Goal: Task Accomplishment & Management: Manage account settings

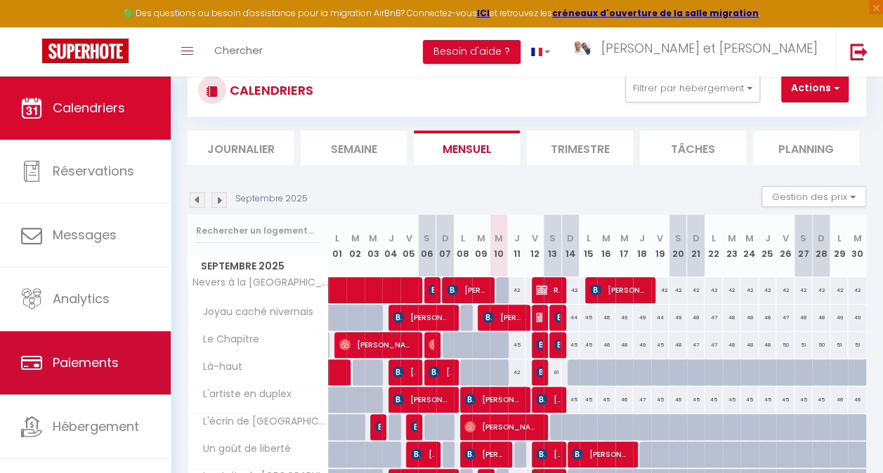
scroll to position [43, 0]
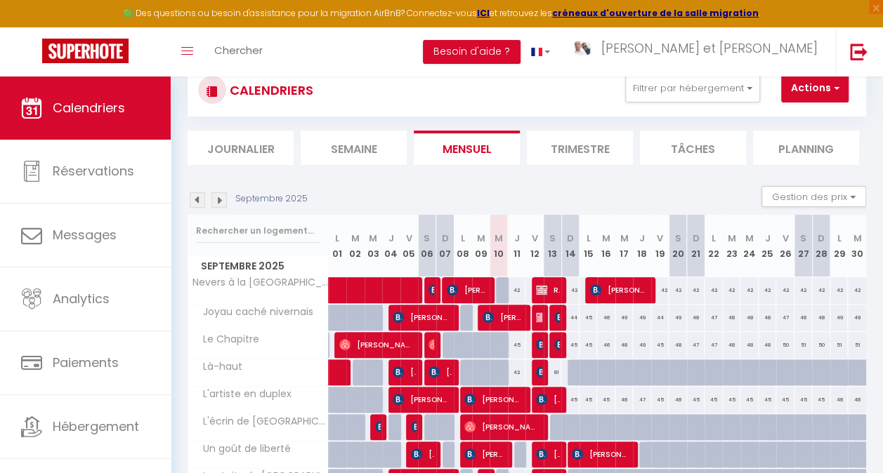
click at [707, 105] on div "CALENDRIERS Filtrer par hébergement [PERSON_NAME] Logement Cosy au Cœur De Neve…" at bounding box center [527, 90] width 679 height 53
click at [705, 97] on button "Filtrer par hébergement" at bounding box center [692, 88] width 135 height 28
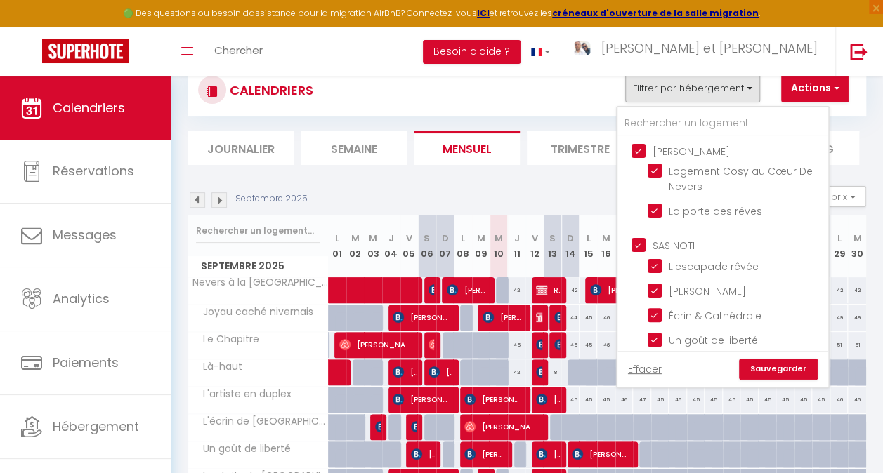
click at [657, 150] on input "[PERSON_NAME]" at bounding box center [736, 150] width 211 height 14
checkbox input "false"
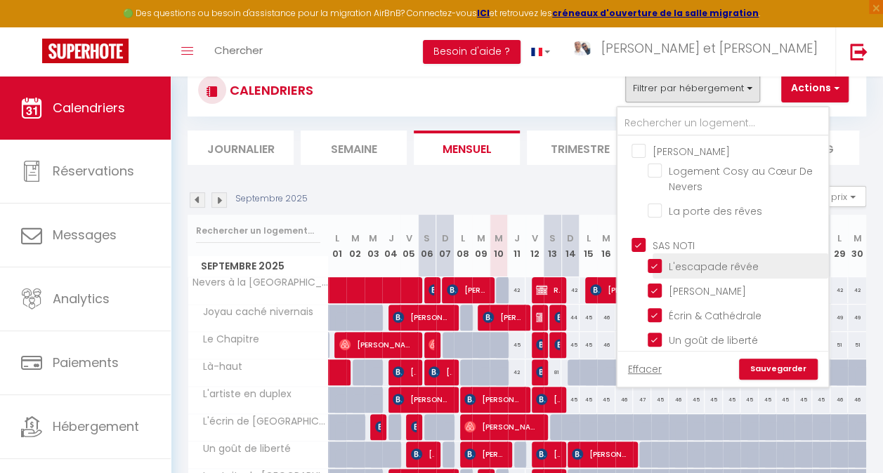
checkbox input "false"
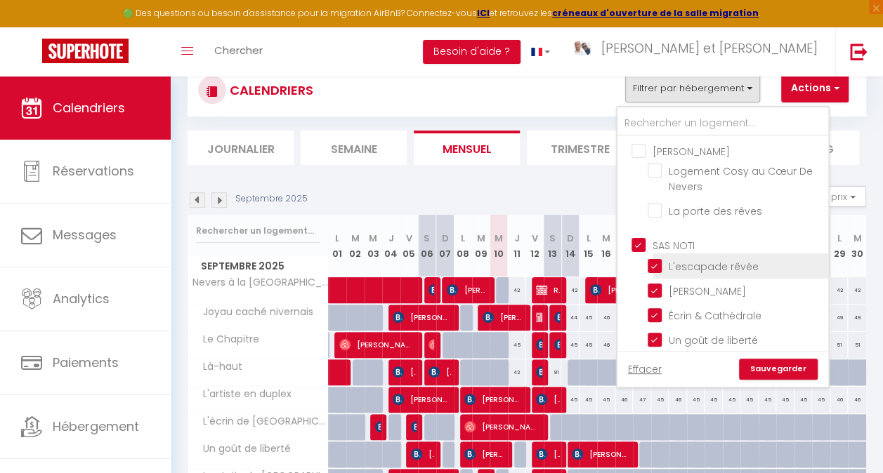
checkbox input "false"
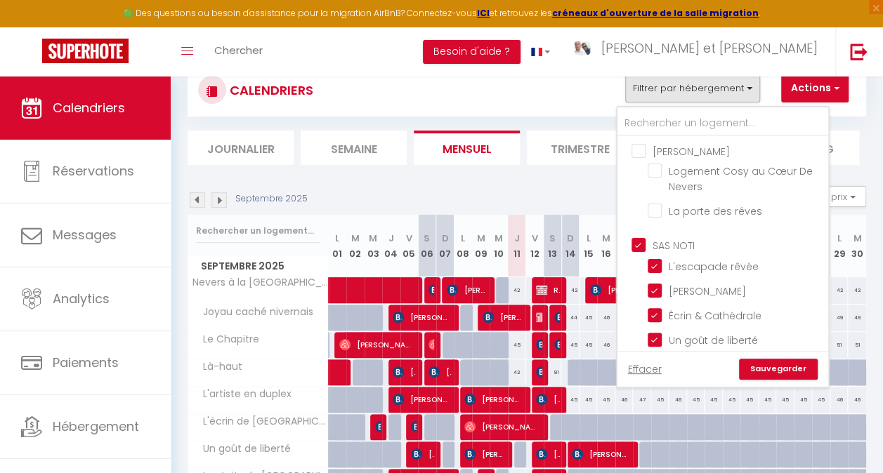
click at [657, 246] on input "SAS NOTI" at bounding box center [736, 244] width 211 height 14
checkbox input "false"
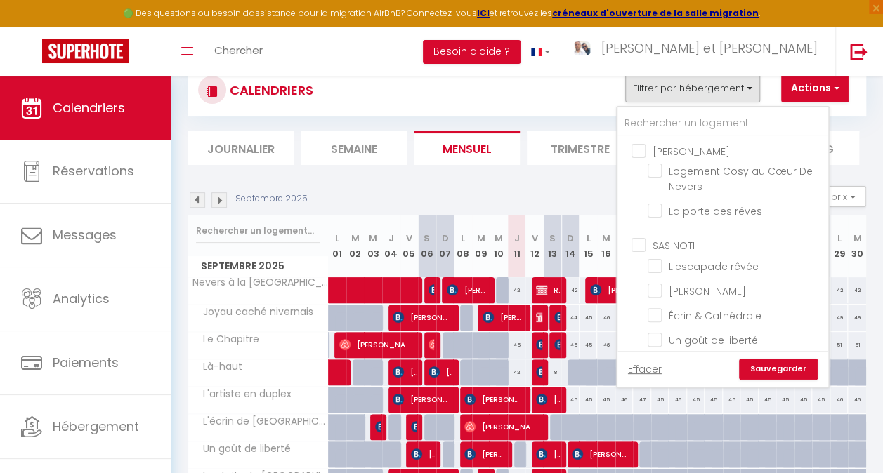
checkbox input "false"
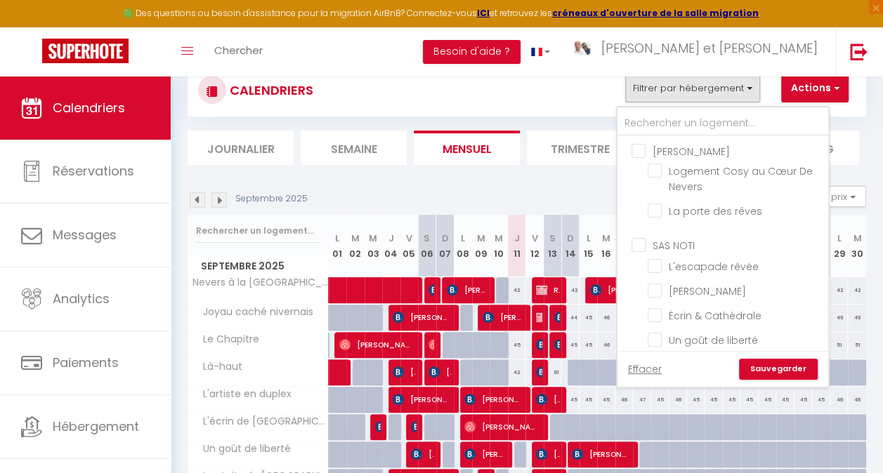
checkbox input "false"
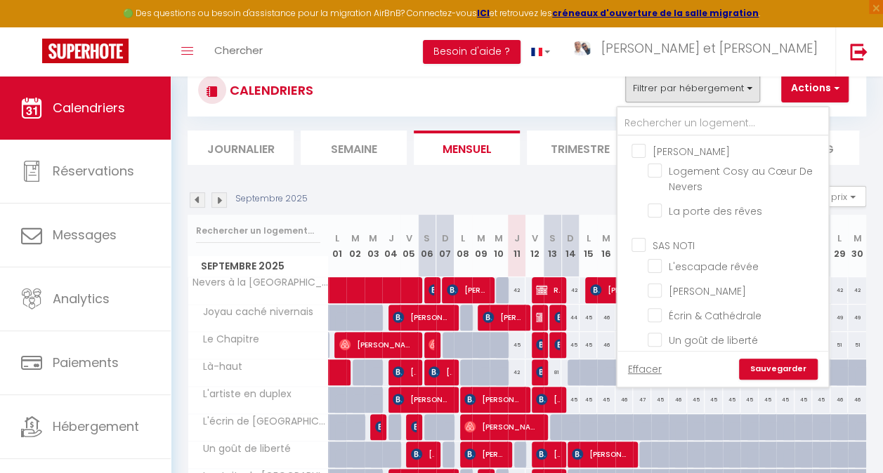
checkbox input "false"
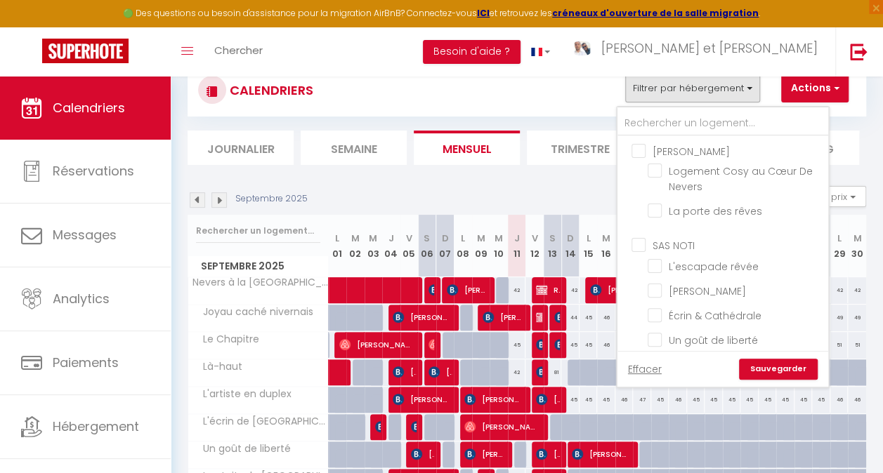
checkbox input "false"
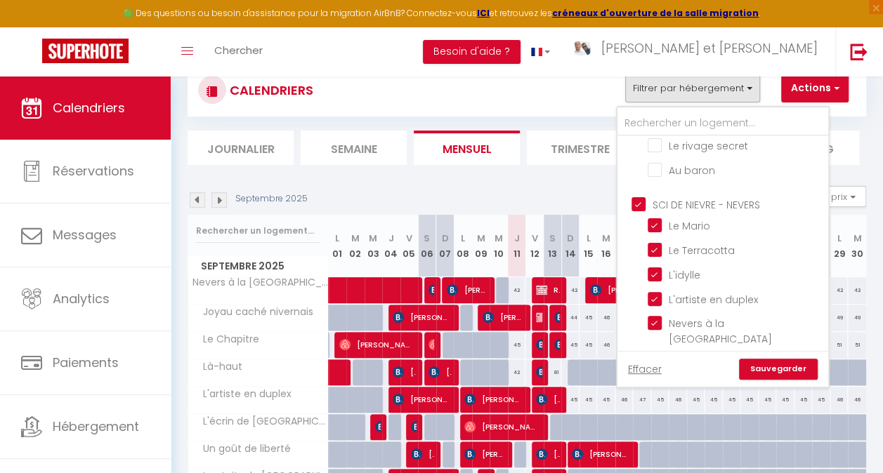
click at [672, 197] on input "SCI DE NIEVRE - NEVERS" at bounding box center [736, 204] width 211 height 14
checkbox input "false"
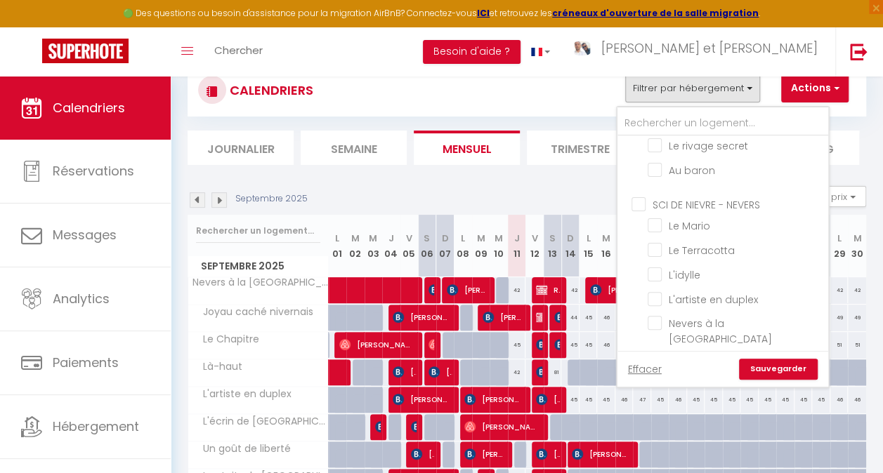
checkbox input "false"
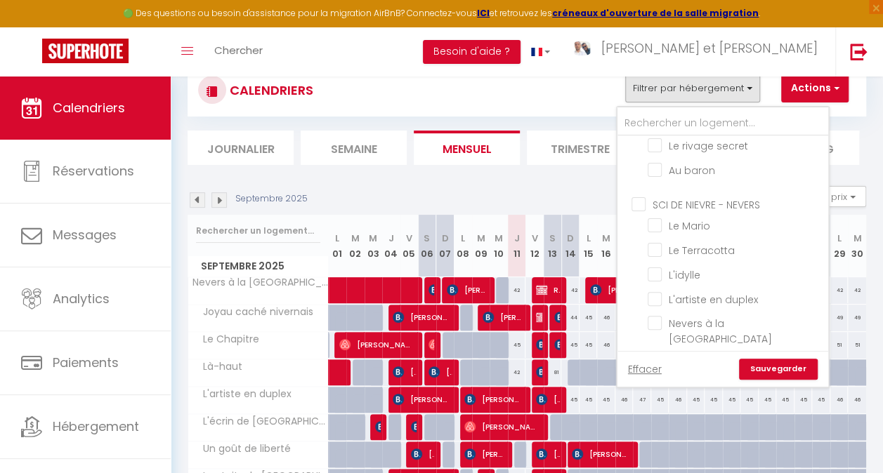
checkbox input "false"
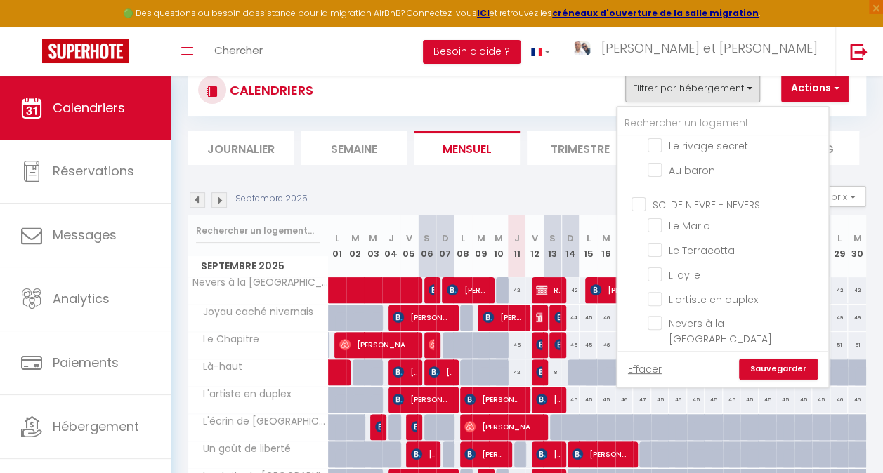
checkbox input "false"
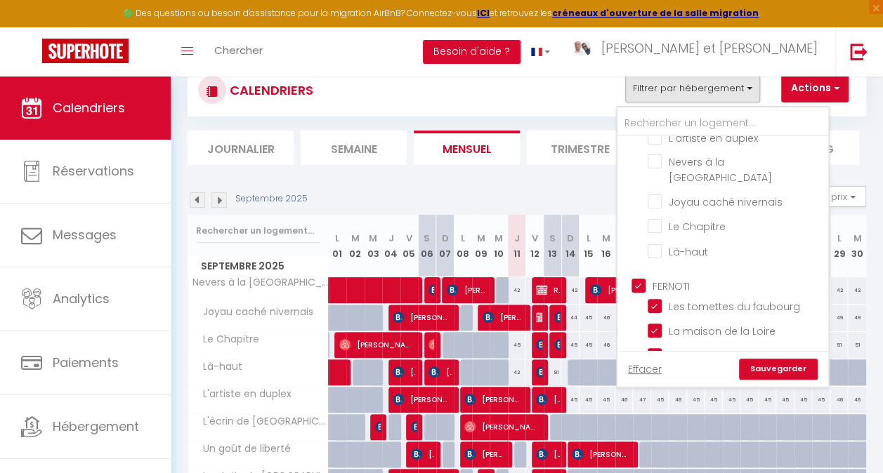
scroll to position [773, 0]
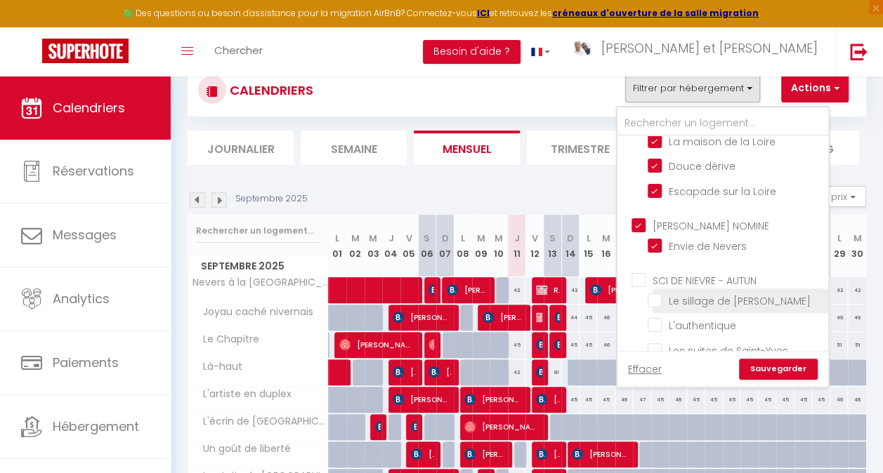
click at [686, 293] on input "Le sillage de [PERSON_NAME]" at bounding box center [736, 300] width 176 height 14
checkbox input "true"
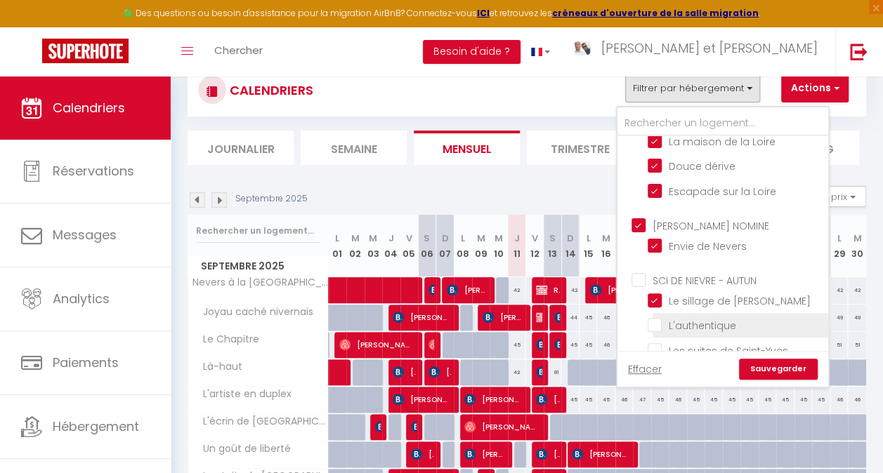
checkbox input "false"
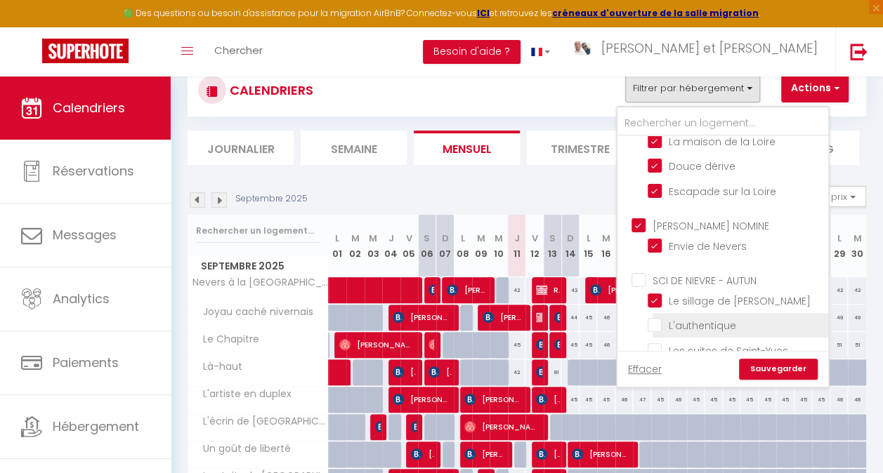
checkbox input "false"
click at [765, 368] on link "Sauvegarder" at bounding box center [778, 369] width 79 height 21
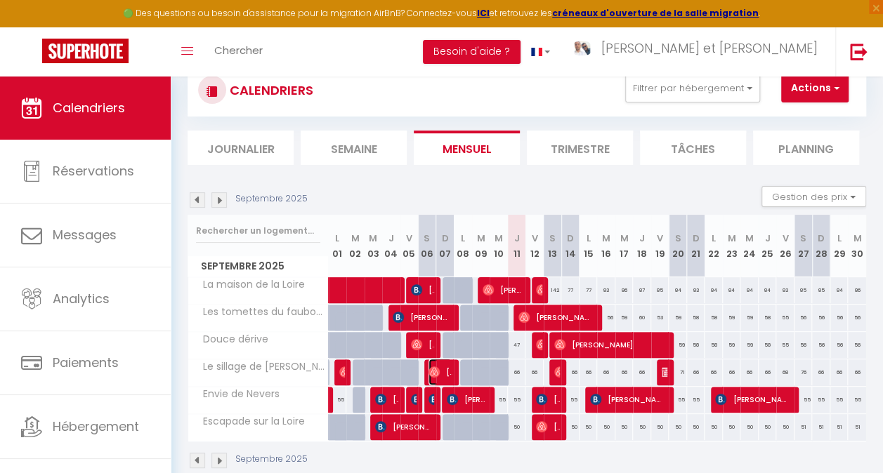
click at [443, 371] on span "[PERSON_NAME]" at bounding box center [439, 372] width 23 height 27
select select "OK"
select select "0"
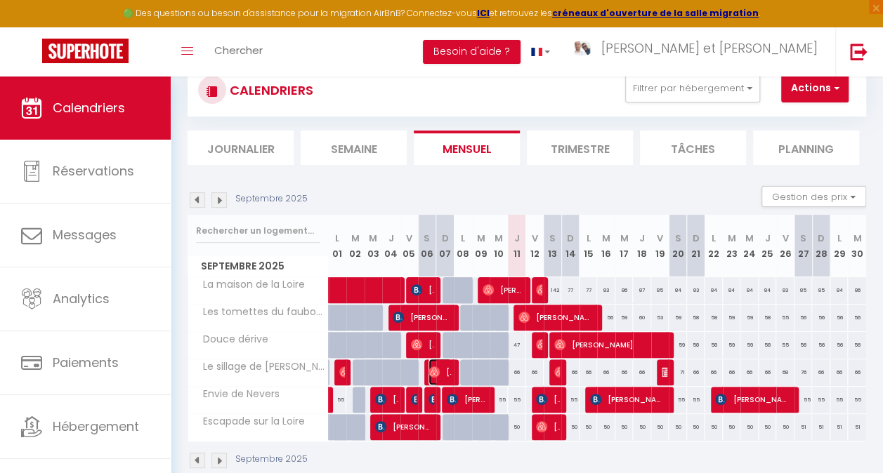
select select "1"
select select
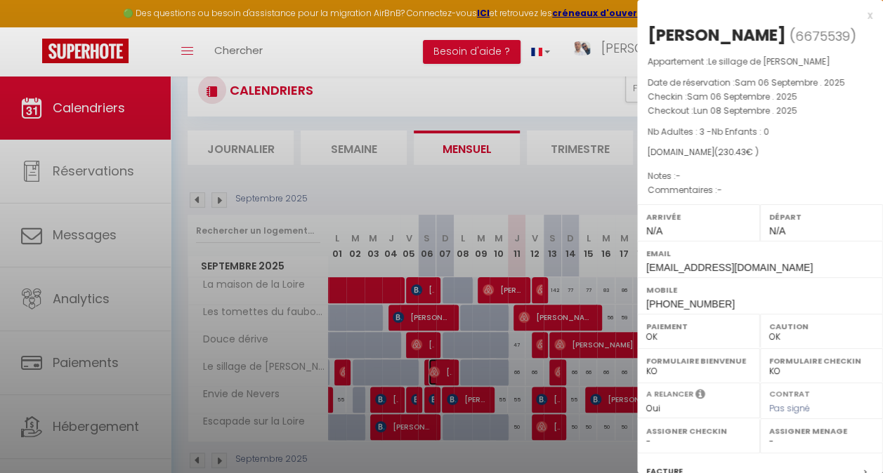
select select "35585"
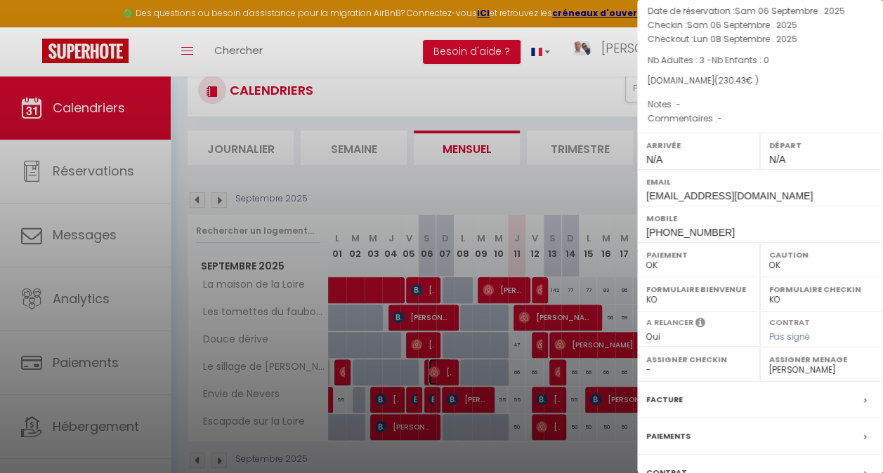
scroll to position [140, 0]
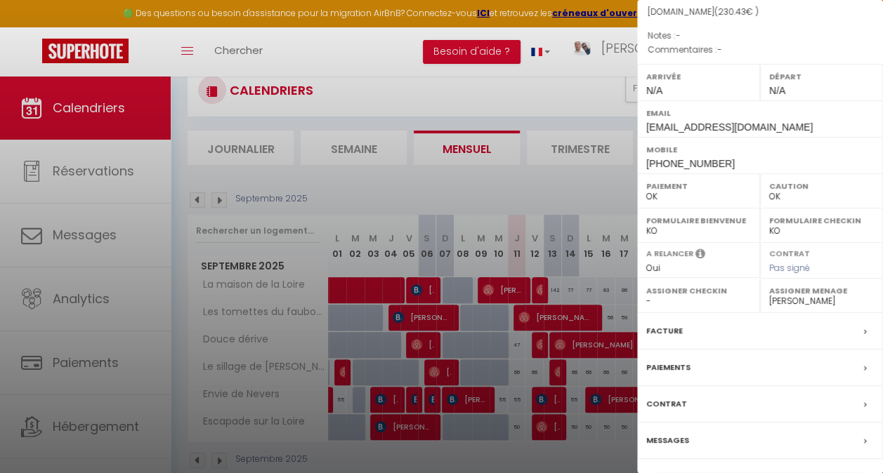
click at [673, 448] on label "Messages" at bounding box center [667, 440] width 43 height 15
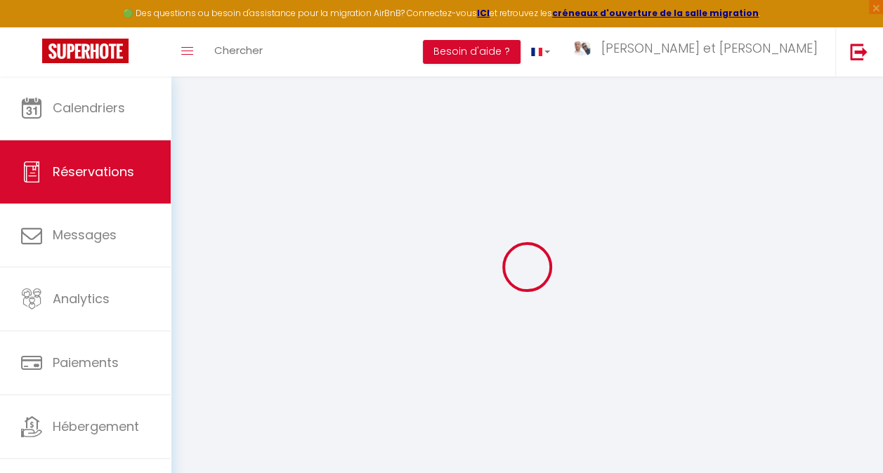
select select
checkbox input "false"
select select
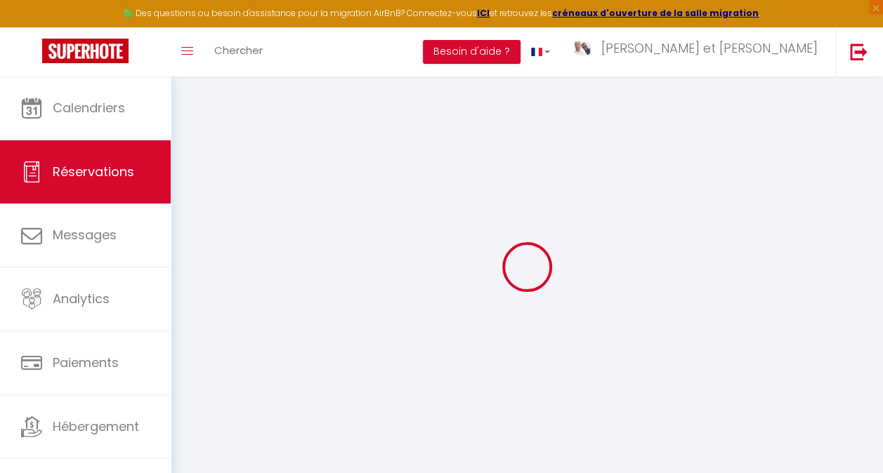
select select
checkbox input "false"
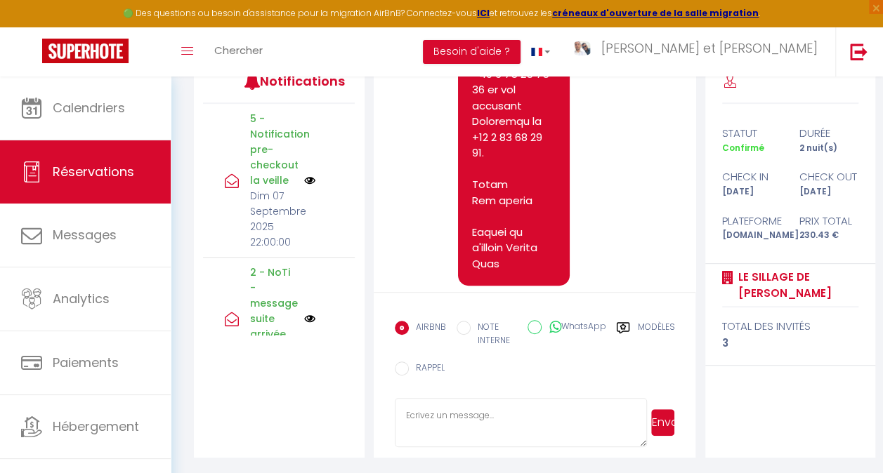
scroll to position [2911, 0]
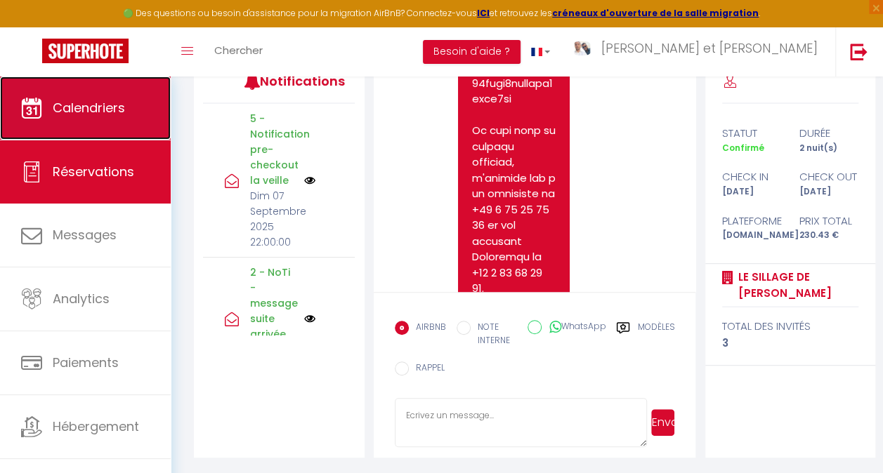
click at [39, 110] on icon at bounding box center [31, 108] width 21 height 21
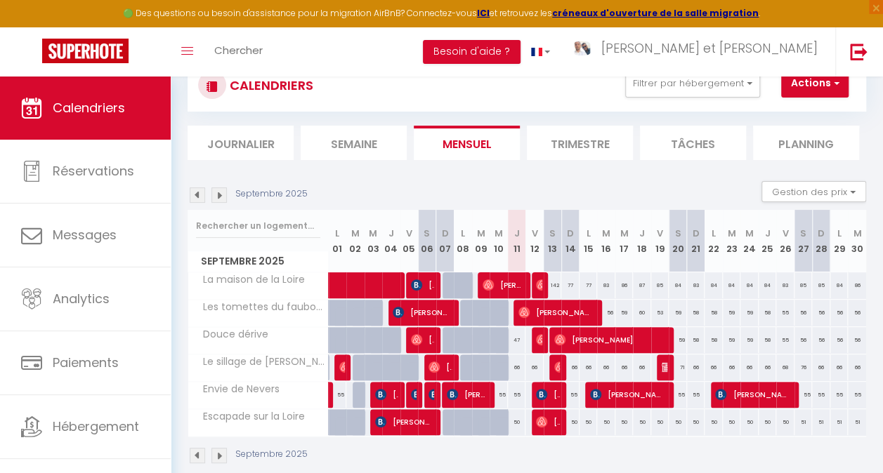
scroll to position [70, 0]
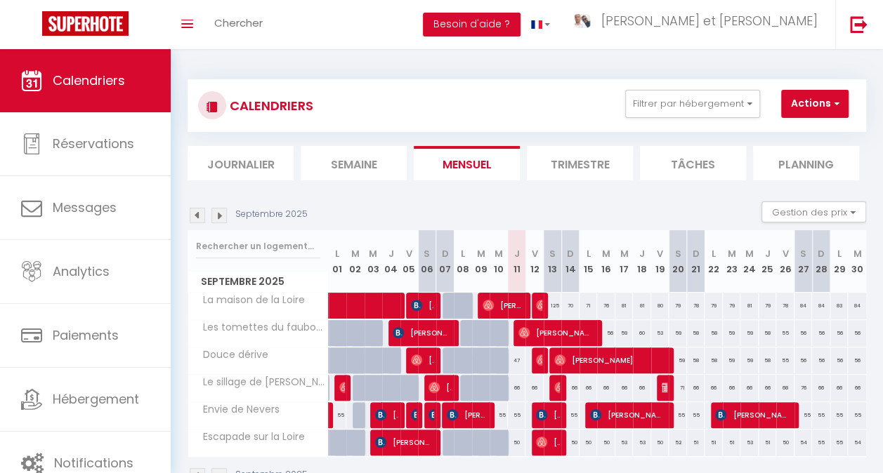
scroll to position [51, 0]
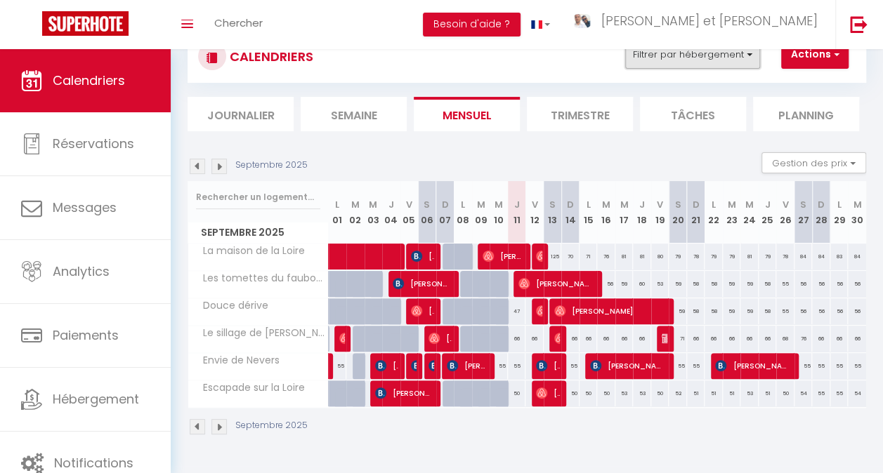
click at [721, 63] on button "Filtrer par hébergement" at bounding box center [692, 55] width 135 height 28
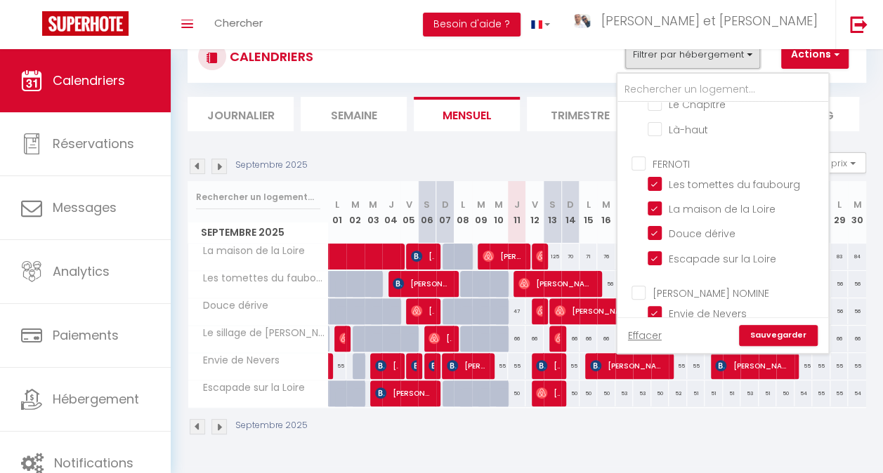
scroll to position [870, 0]
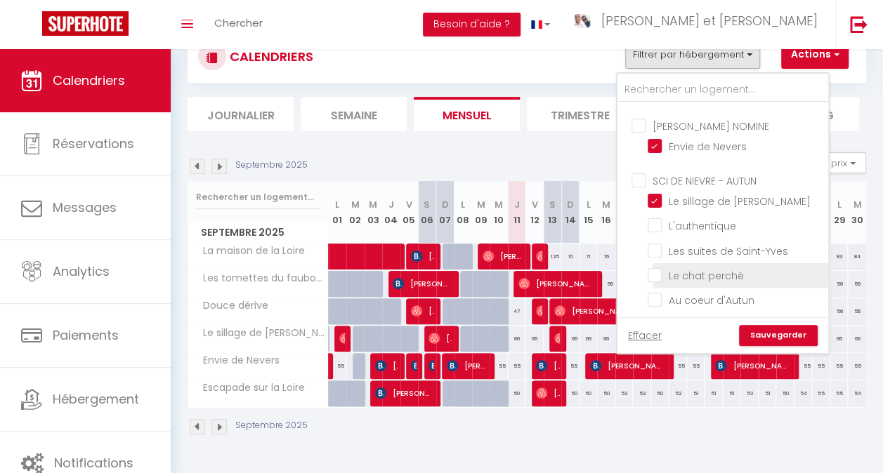
click at [655, 268] on input "Le chat perché" at bounding box center [736, 275] width 176 height 14
checkbox input "true"
checkbox input "false"
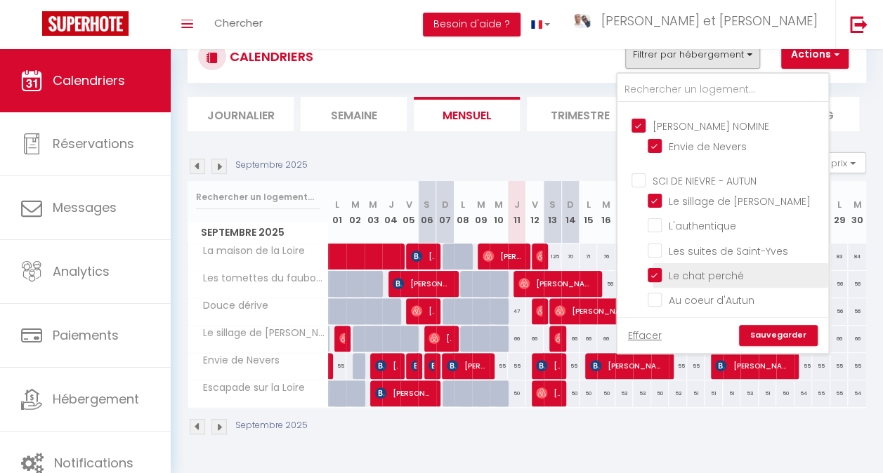
checkbox input "false"
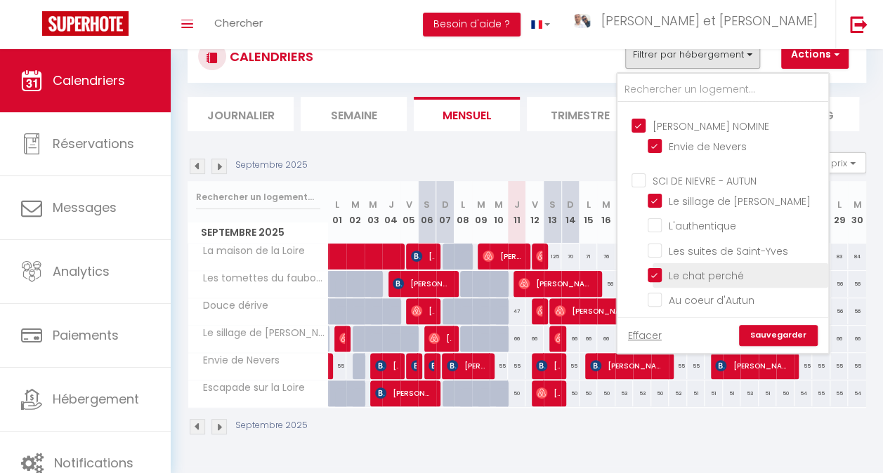
checkbox input "false"
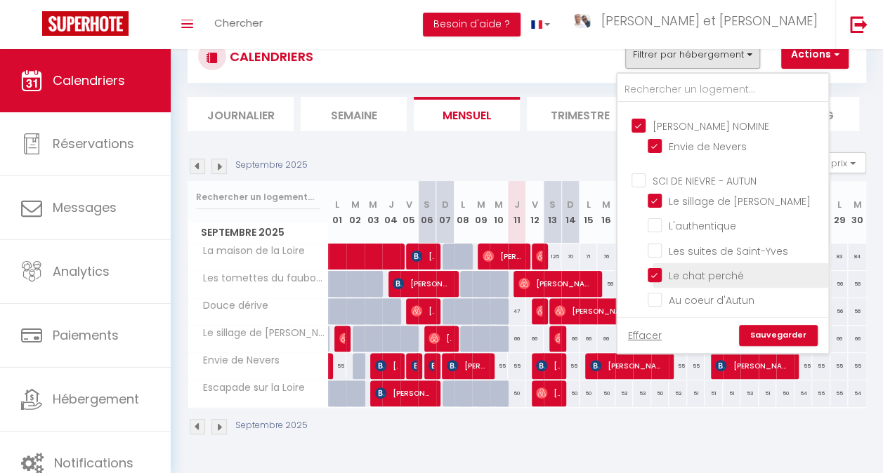
checkbox input "false"
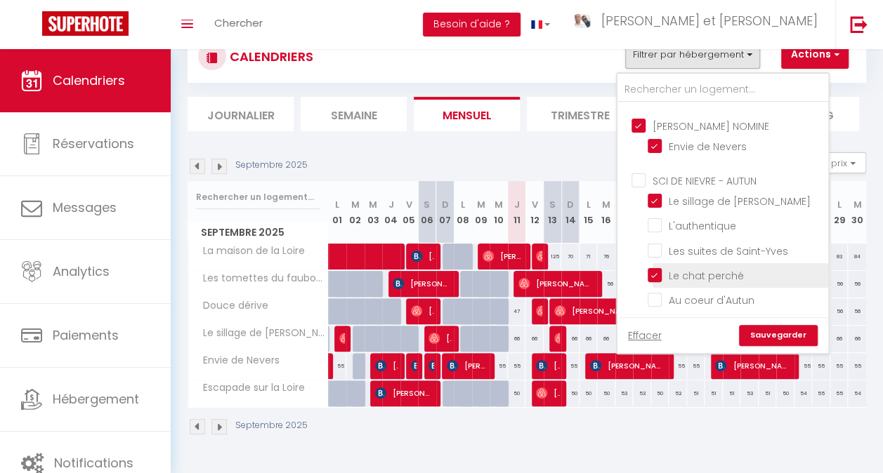
checkbox input "false"
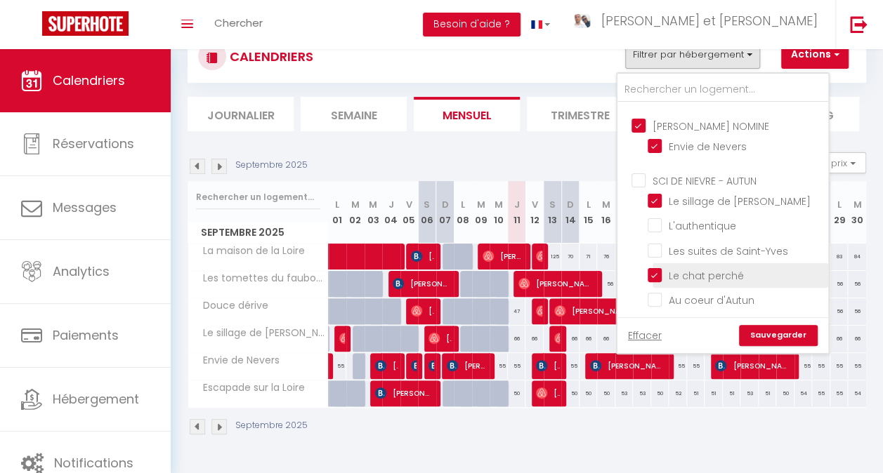
checkbox input "true"
checkbox input "false"
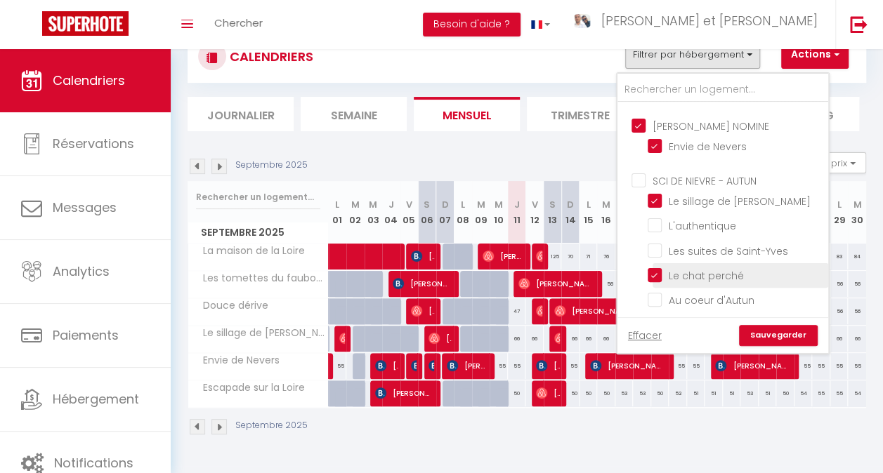
checkbox input "false"
click at [799, 330] on link "Sauvegarder" at bounding box center [778, 335] width 79 height 21
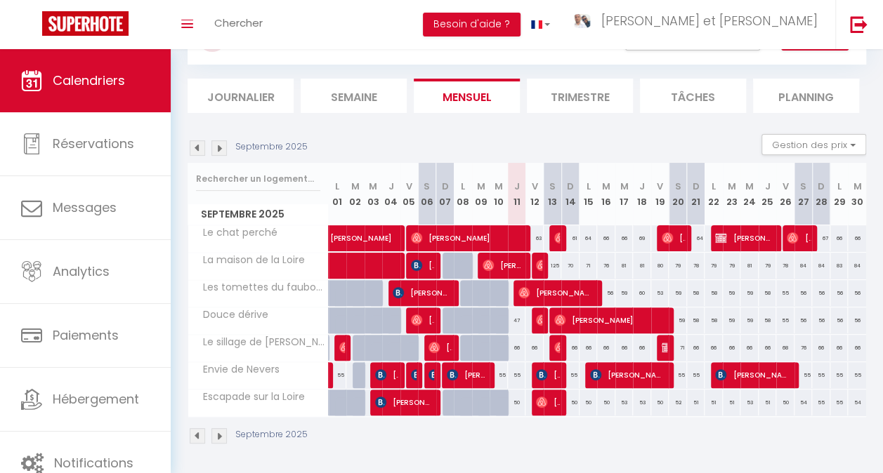
scroll to position [77, 0]
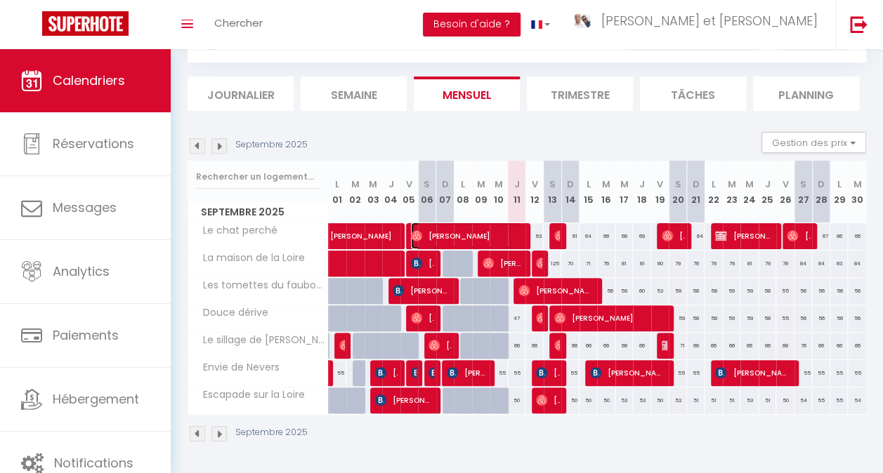
click at [482, 225] on span "Benoît Gèze" at bounding box center [466, 236] width 111 height 27
select select "OK"
select select "0"
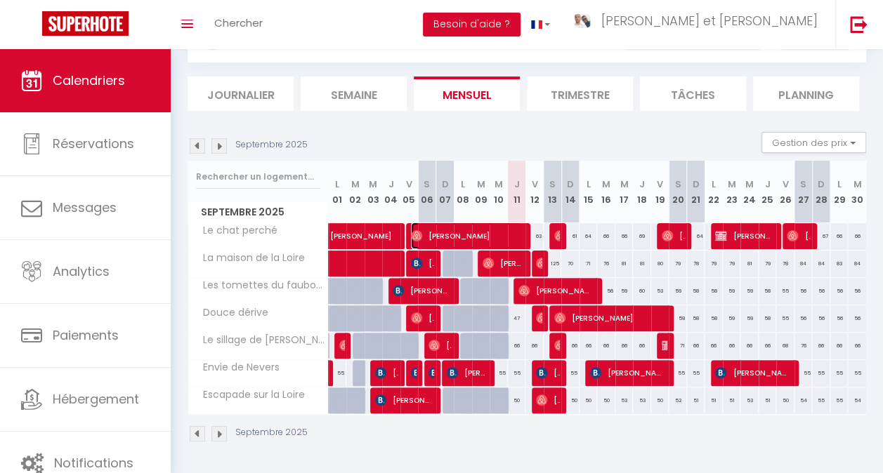
select select "1"
select select
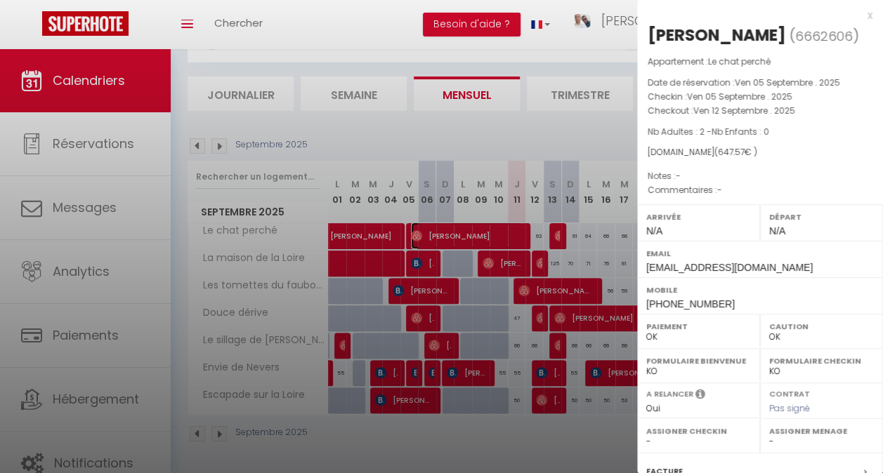
select select "35585"
click at [577, 259] on div at bounding box center [441, 236] width 883 height 473
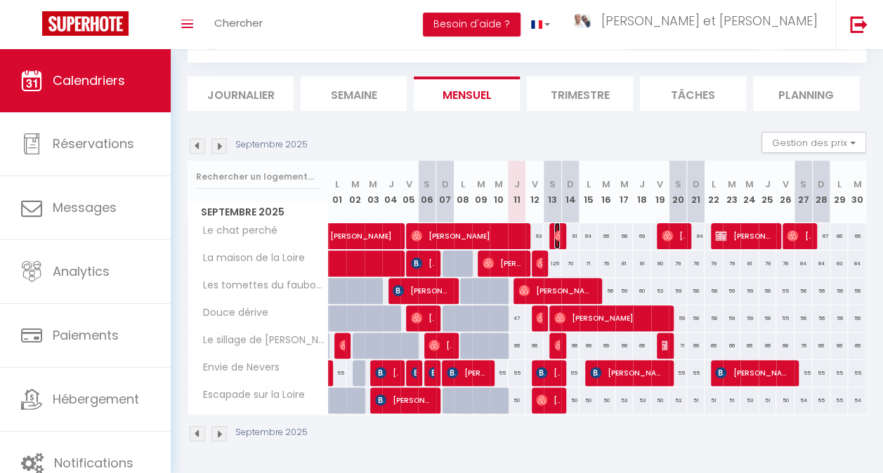
click at [554, 230] on img at bounding box center [559, 235] width 11 height 11
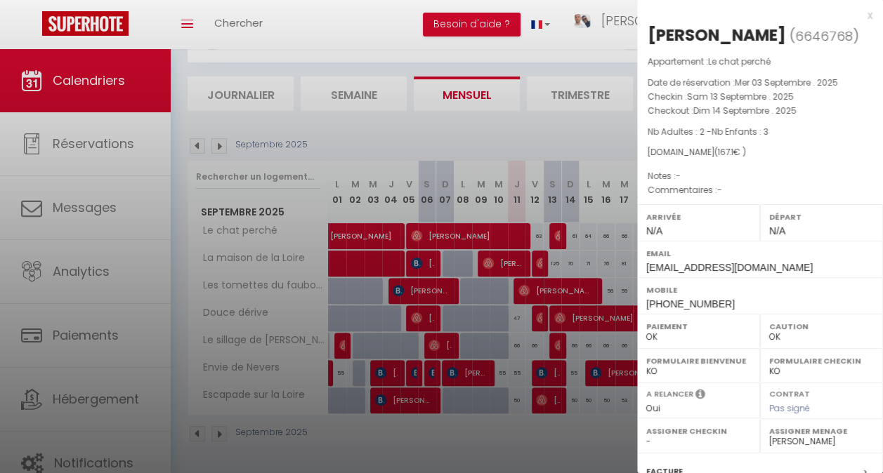
click at [565, 277] on div at bounding box center [441, 236] width 883 height 473
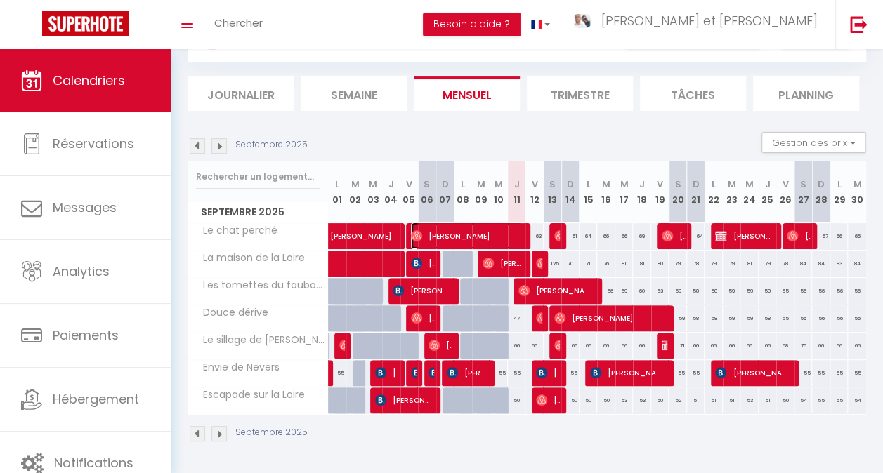
click at [499, 227] on span "Benoît Gèze" at bounding box center [466, 236] width 111 height 27
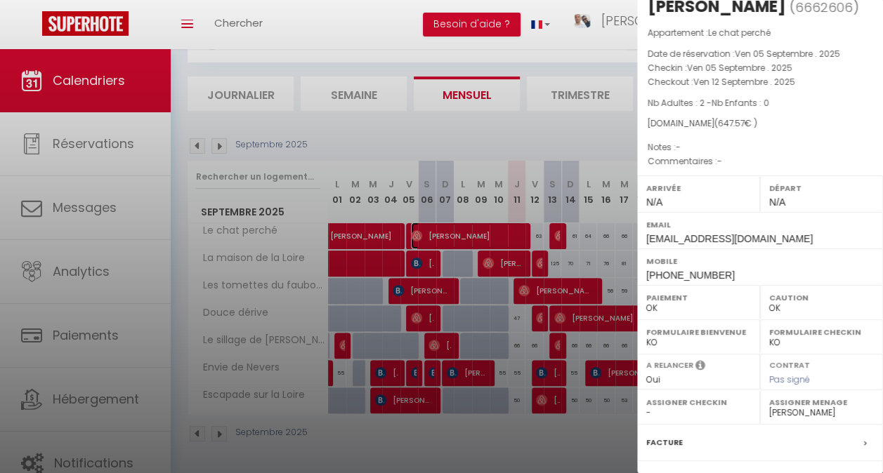
scroll to position [0, 0]
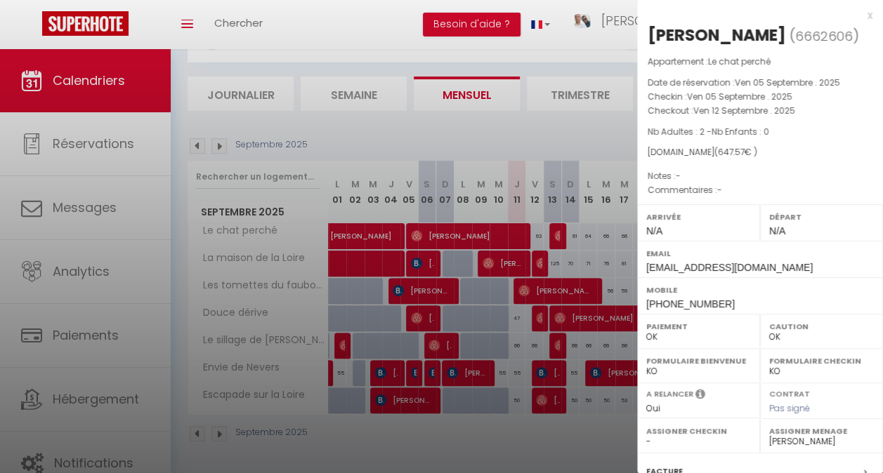
click at [553, 197] on div at bounding box center [441, 236] width 883 height 473
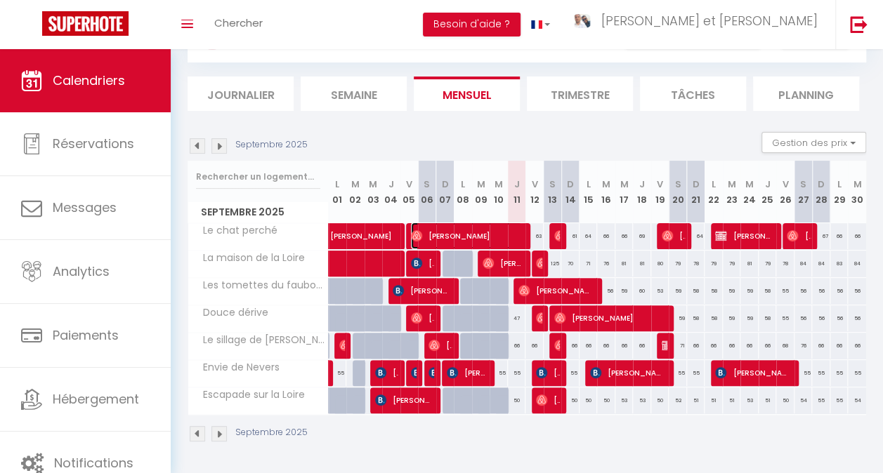
click at [472, 226] on span "Benoît Gèze" at bounding box center [466, 236] width 111 height 27
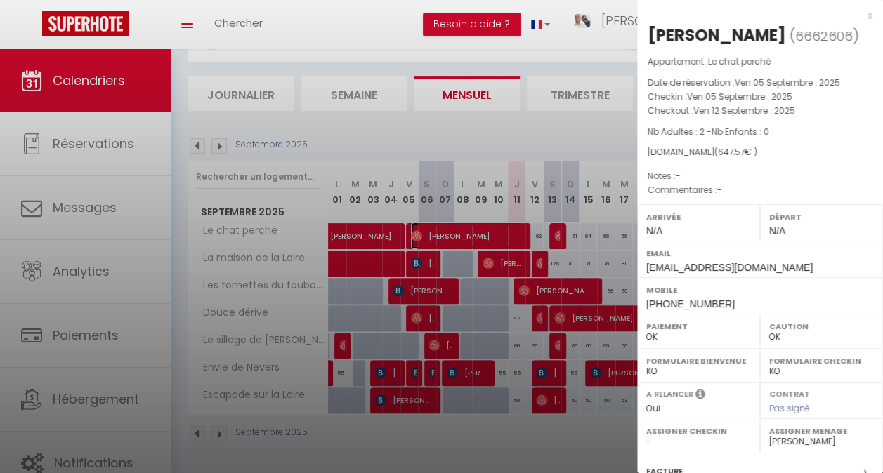
scroll to position [178, 0]
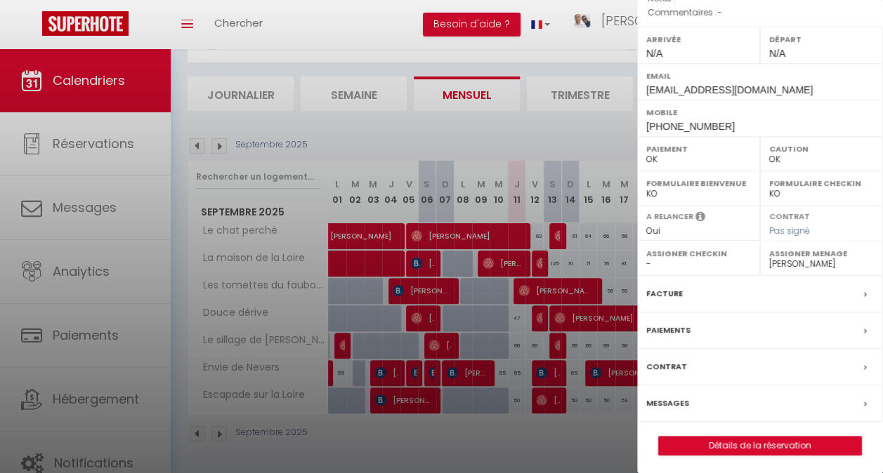
click at [591, 230] on div at bounding box center [441, 236] width 883 height 473
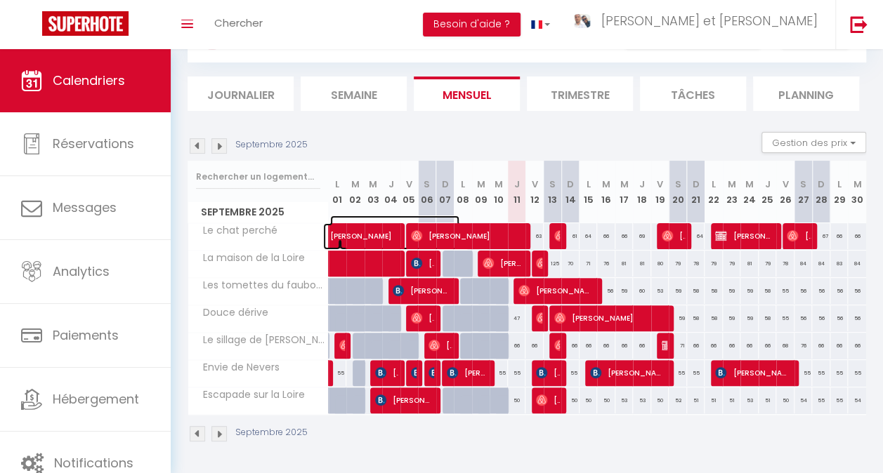
click at [346, 226] on span "Matias Quaranta" at bounding box center [394, 229] width 129 height 27
select select "KO"
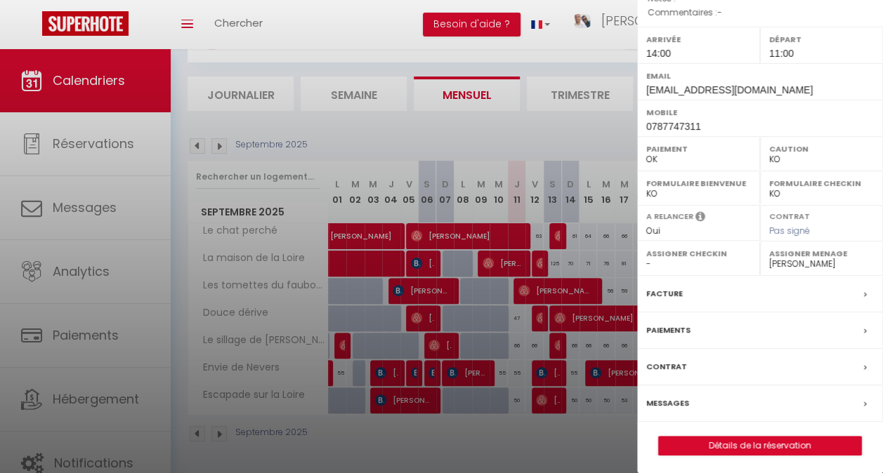
click at [750, 237] on div "A relancer Oui Non" at bounding box center [698, 223] width 123 height 36
click at [587, 228] on div at bounding box center [441, 236] width 883 height 473
